Goal: Navigation & Orientation: Find specific page/section

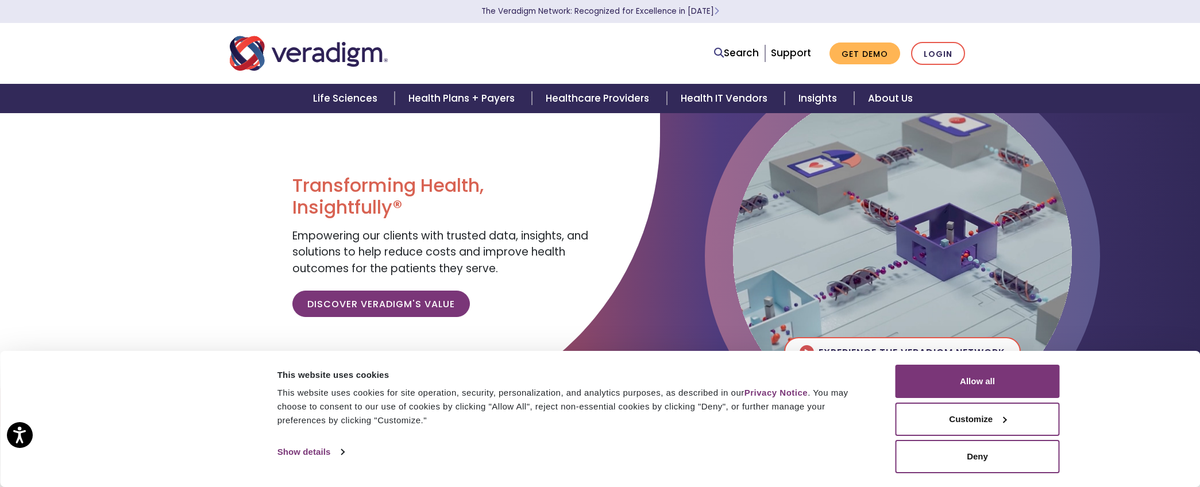
click at [652, 402] on div "This website uses cookies for site operation, security, personalization, and an…" at bounding box center [574, 406] width 592 height 41
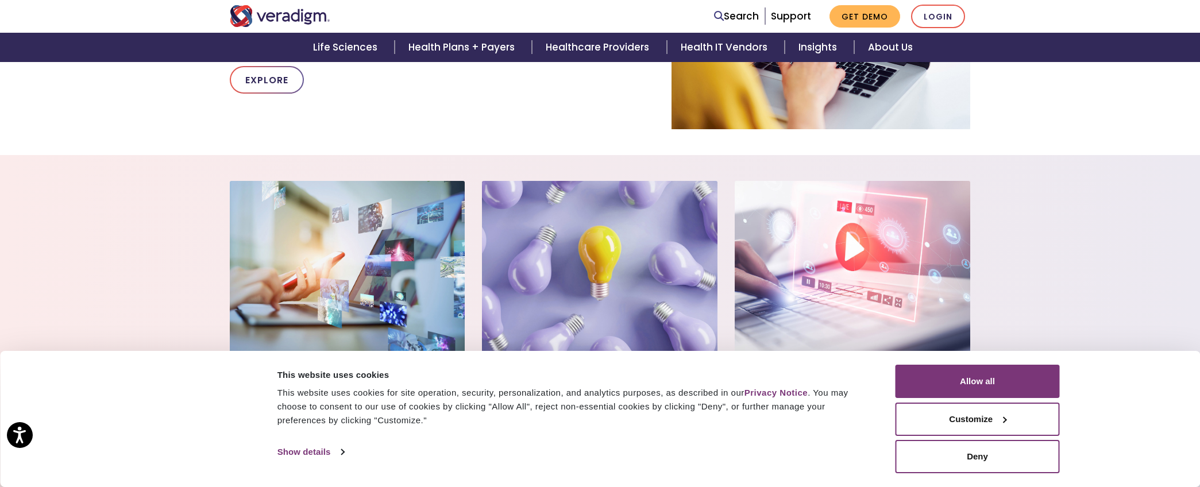
scroll to position [810, 0]
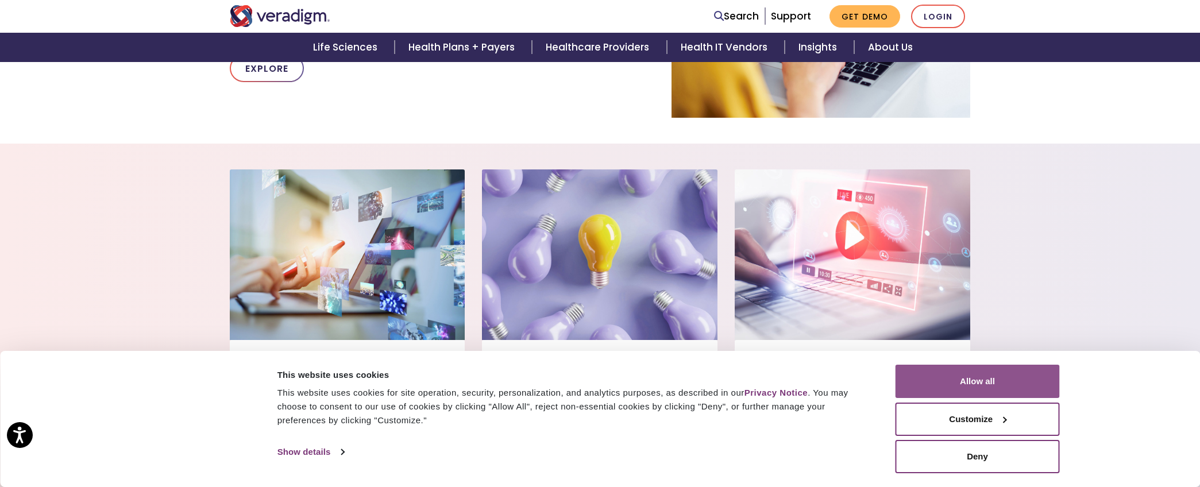
click at [964, 386] on button "Allow all" at bounding box center [978, 381] width 164 height 33
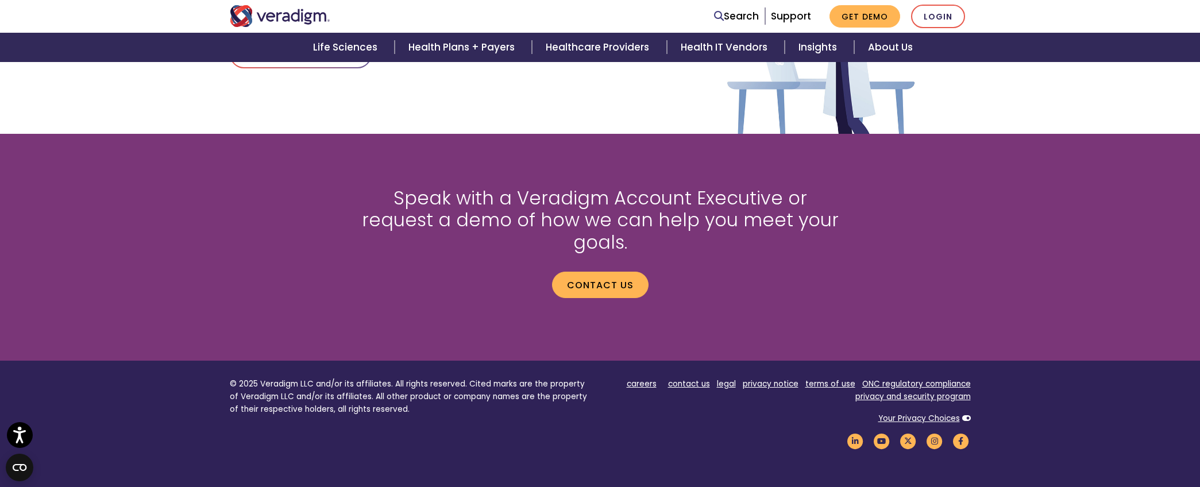
scroll to position [1483, 0]
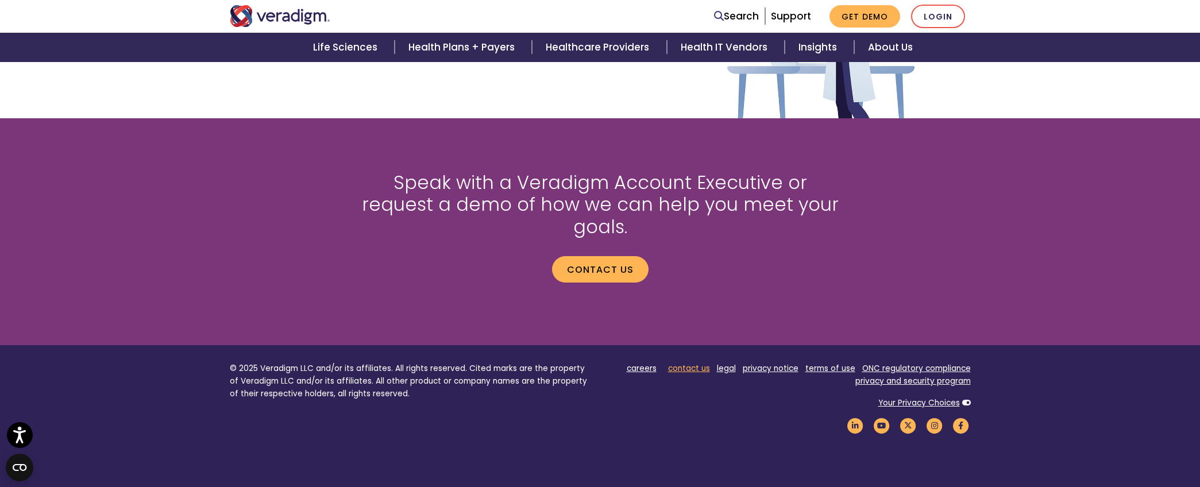
click at [691, 363] on link "contact us" at bounding box center [689, 368] width 42 height 11
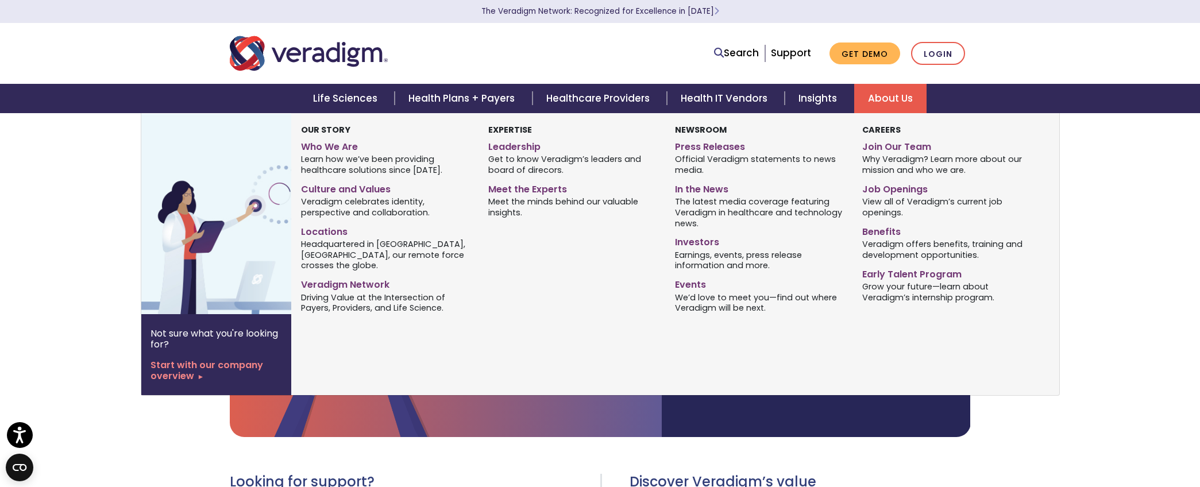
click at [875, 101] on link "About Us" at bounding box center [890, 98] width 72 height 29
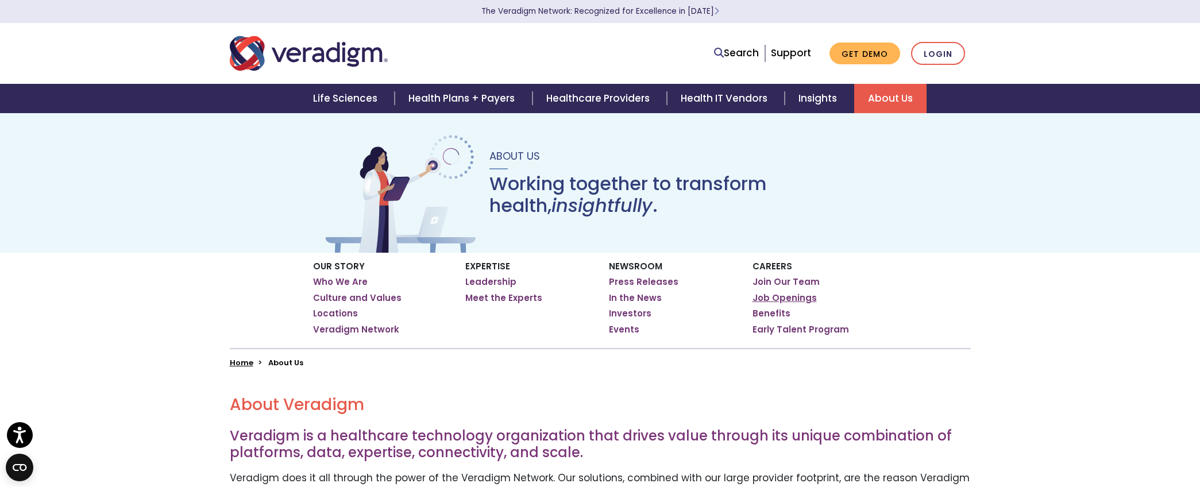
click at [802, 297] on link "Job Openings" at bounding box center [785, 297] width 64 height 11
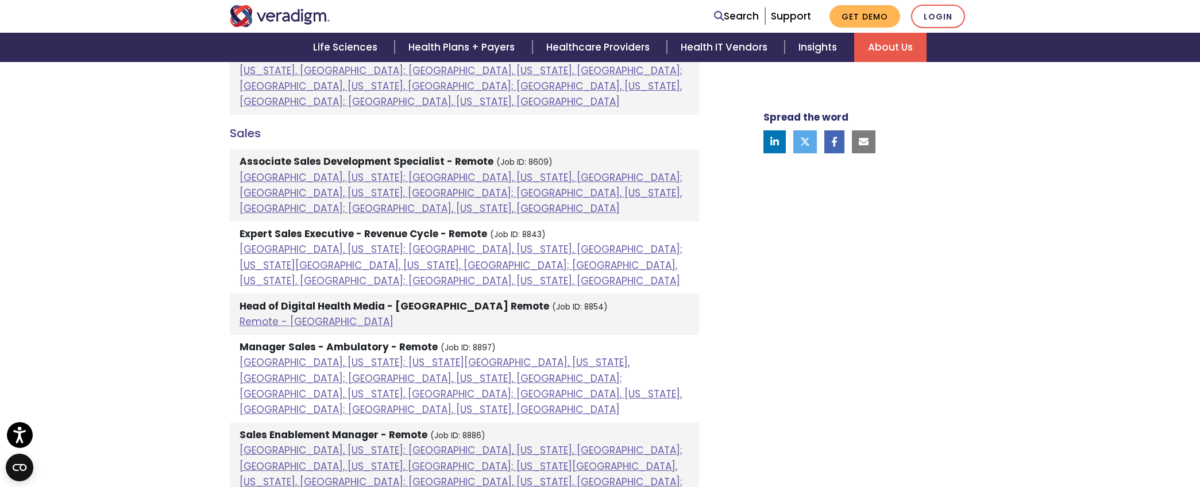
scroll to position [983, 0]
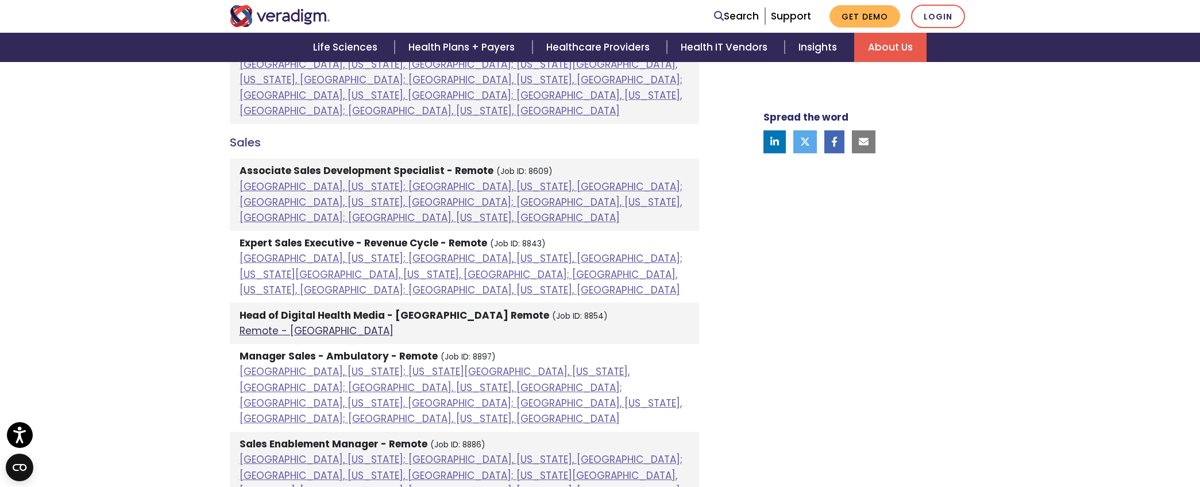
click at [287, 324] on link "Remote - US" at bounding box center [317, 331] width 154 height 14
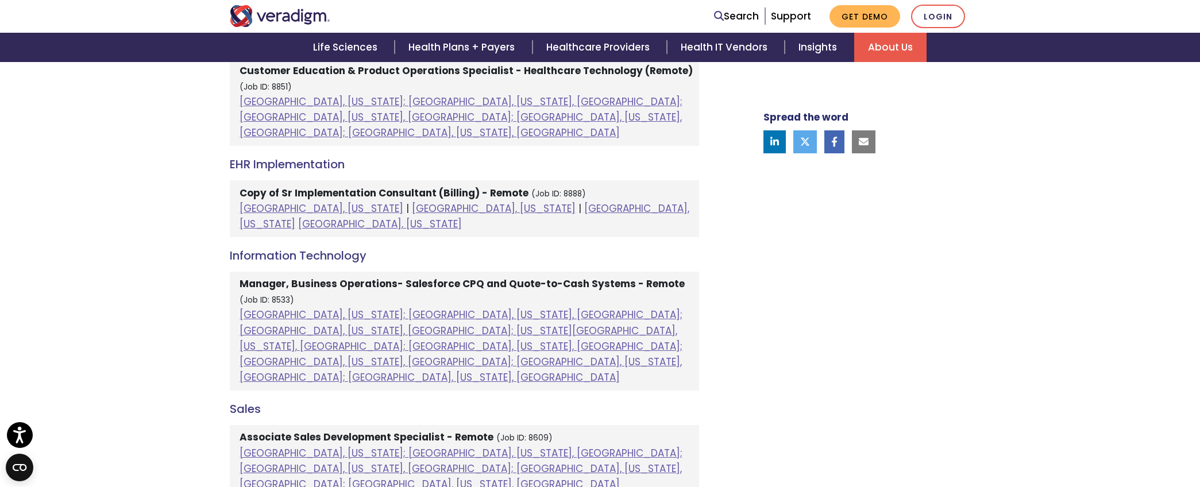
scroll to position [709, 0]
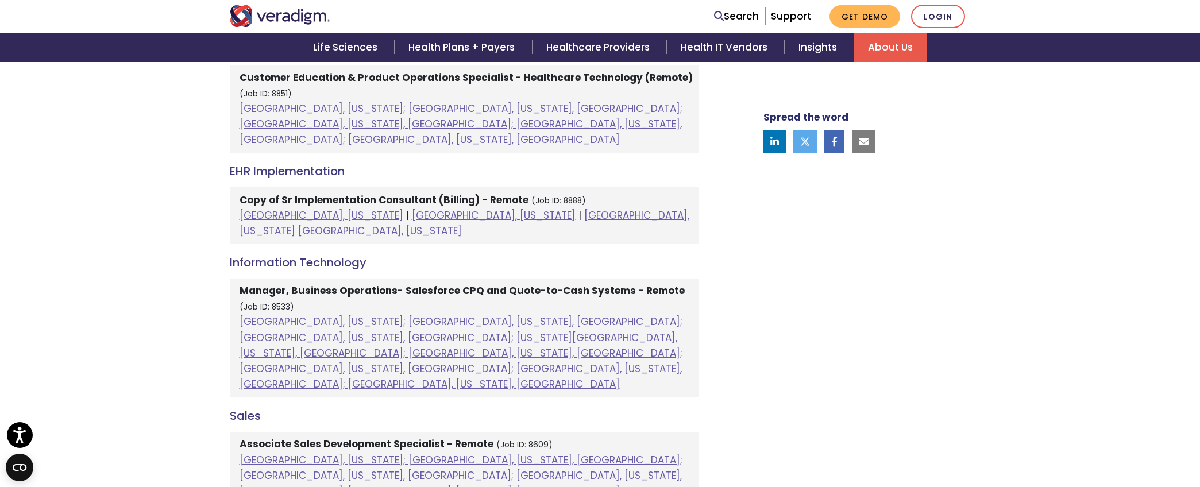
click at [509, 298] on li "Manager, Business Operations- Salesforce CPQ and Quote-to-Cash Systems - Remote…" at bounding box center [464, 338] width 469 height 119
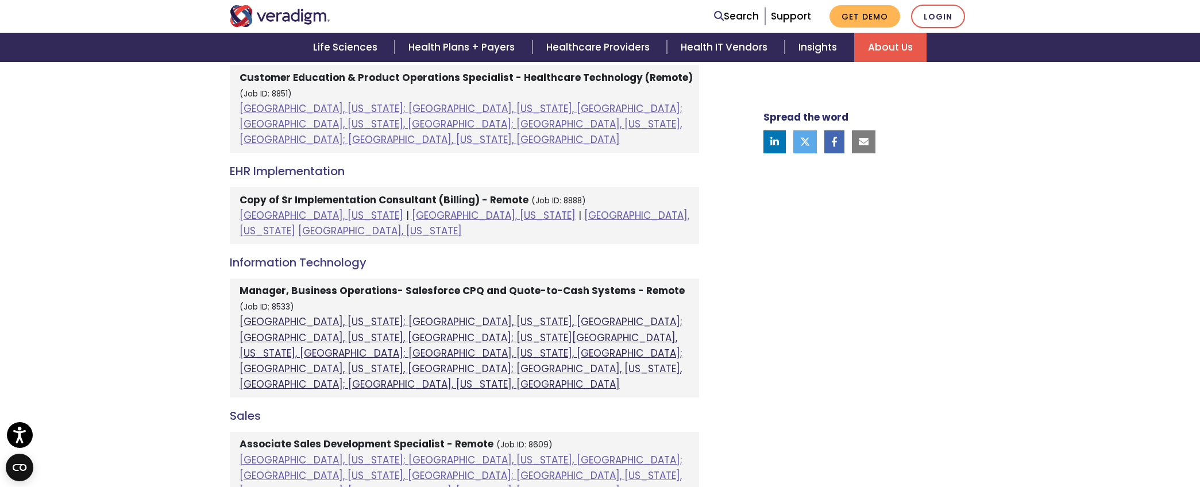
click at [509, 315] on link "Atlanta, Georgia; Columbia, South Carolina, United States; Houston, Texas, Unit…" at bounding box center [461, 353] width 443 height 76
